Goal: Navigation & Orientation: Find specific page/section

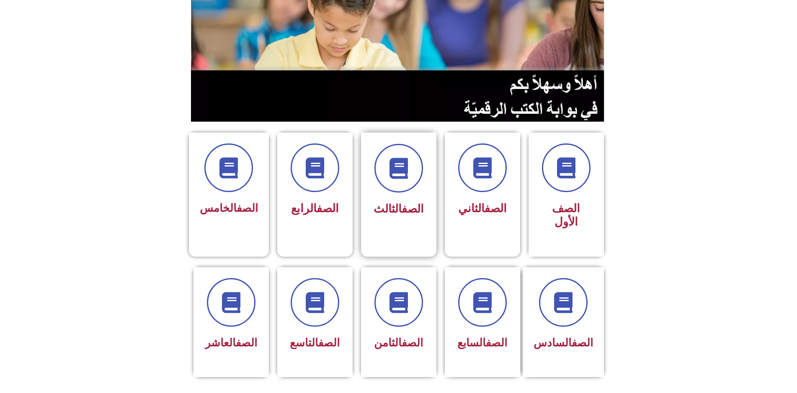
scroll to position [126, 0]
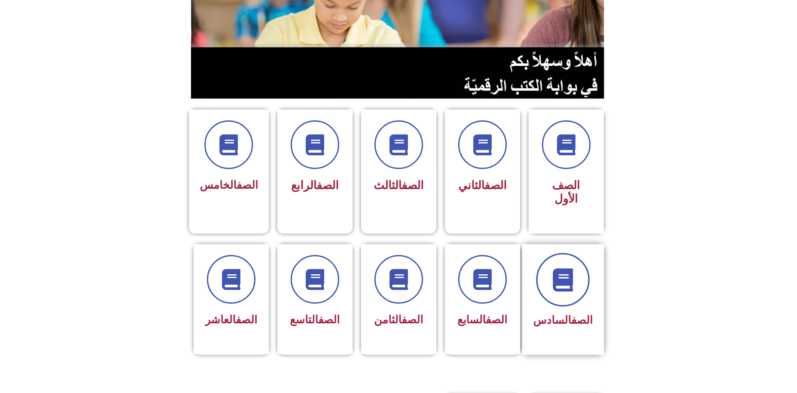
drag, startPoint x: 566, startPoint y: 239, endPoint x: 568, endPoint y: 230, distance: 9.6
click at [568, 268] on icon at bounding box center [562, 279] width 23 height 23
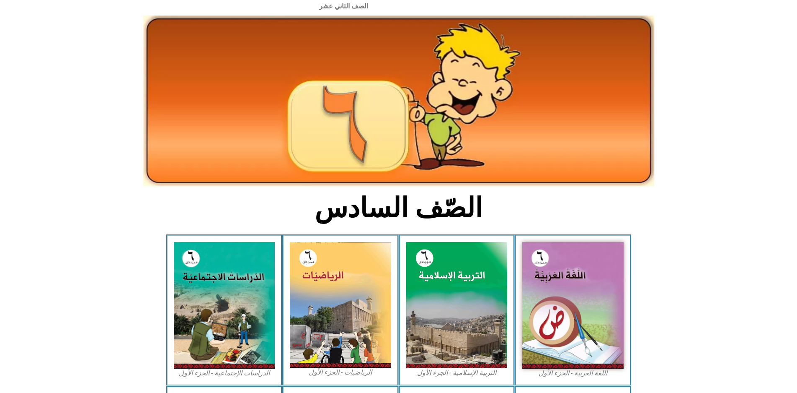
scroll to position [42, 0]
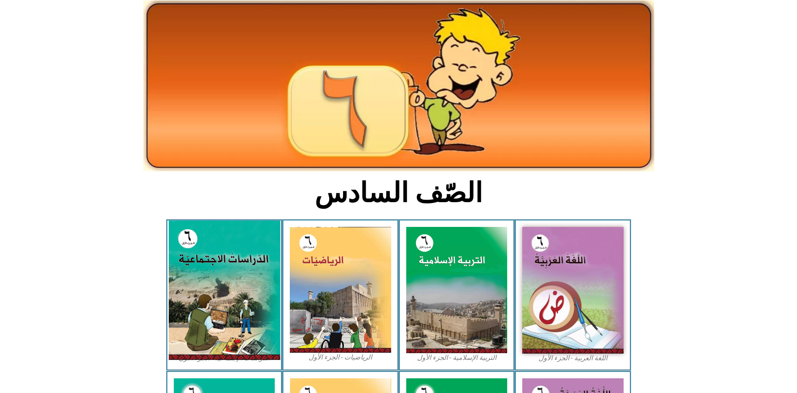
click at [206, 276] on img at bounding box center [223, 289] width 111 height 139
click at [209, 271] on img at bounding box center [223, 289] width 111 height 139
click at [209, 272] on img at bounding box center [223, 289] width 111 height 139
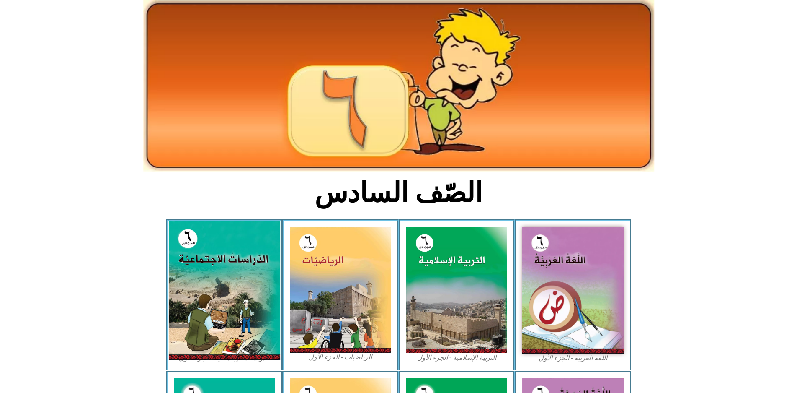
click at [213, 263] on img at bounding box center [223, 289] width 111 height 139
click at [190, 291] on img at bounding box center [223, 289] width 111 height 139
click at [220, 279] on img at bounding box center [223, 289] width 111 height 139
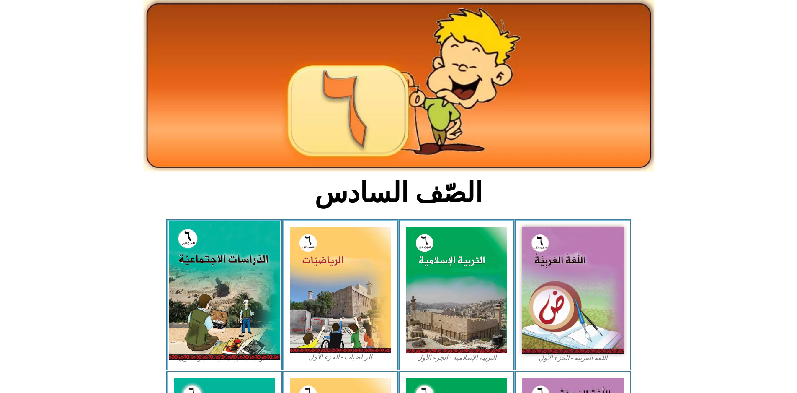
click at [220, 282] on img at bounding box center [223, 289] width 111 height 139
click at [223, 279] on img at bounding box center [223, 289] width 111 height 139
